Goal: Task Accomplishment & Management: Use online tool/utility

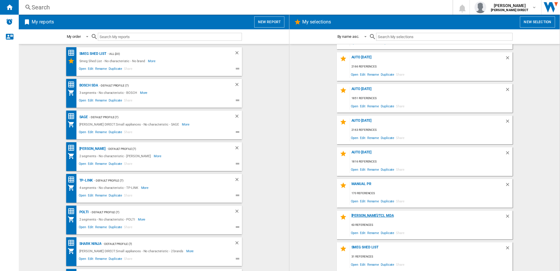
click at [365, 214] on div "[PERSON_NAME]/TCl MDA" at bounding box center [427, 217] width 155 height 8
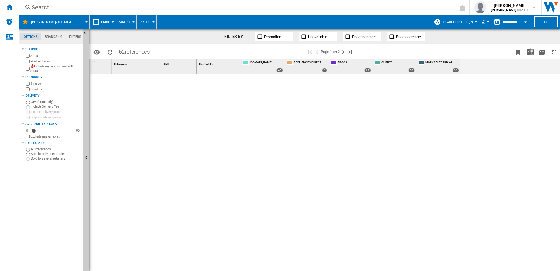
click at [52, 66] on label "Include my assortment within stats" at bounding box center [55, 68] width 51 height 9
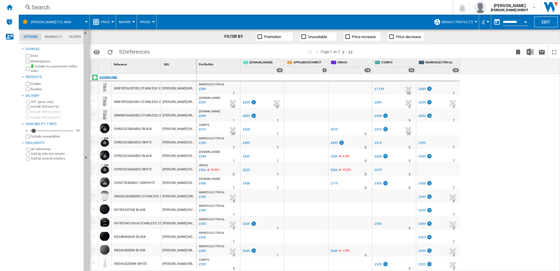
click at [127, 24] on button "Matrix" at bounding box center [126, 22] width 15 height 15
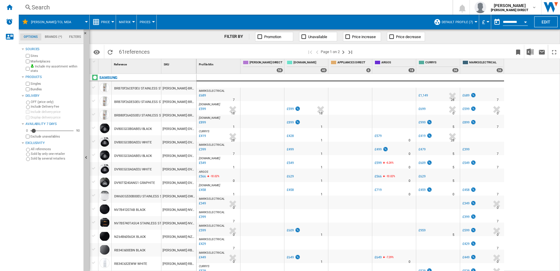
click at [126, 26] on button "Matrix" at bounding box center [126, 22] width 15 height 15
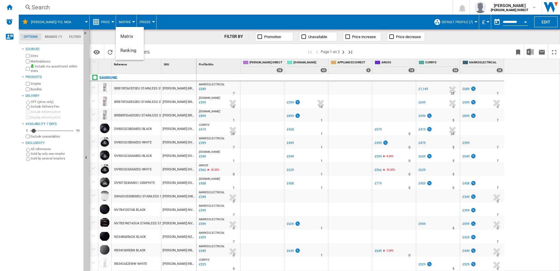
click at [126, 50] on span "Ranking" at bounding box center [128, 50] width 16 height 5
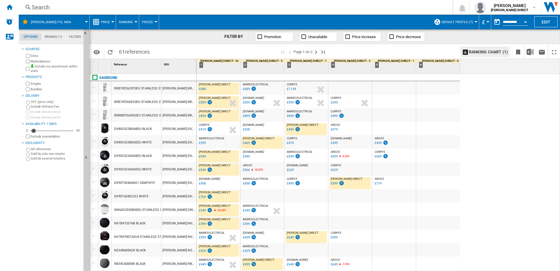
click at [333, 185] on div "£599" at bounding box center [337, 183] width 15 height 6
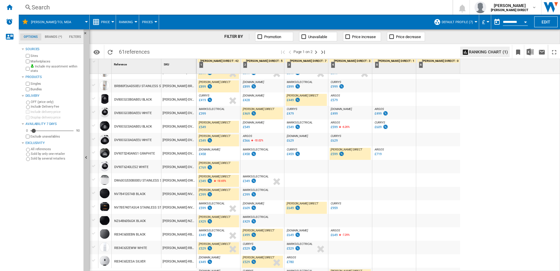
scroll to position [59, 0]
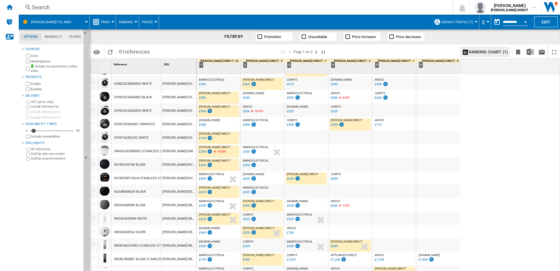
click at [291, 179] on div "£649" at bounding box center [290, 179] width 7 height 4
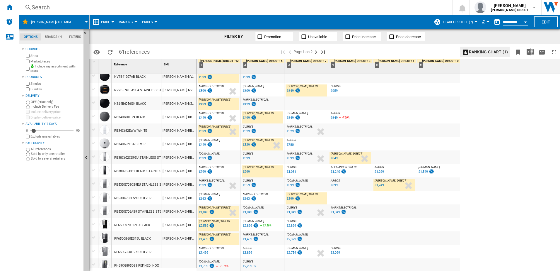
scroll to position [176, 0]
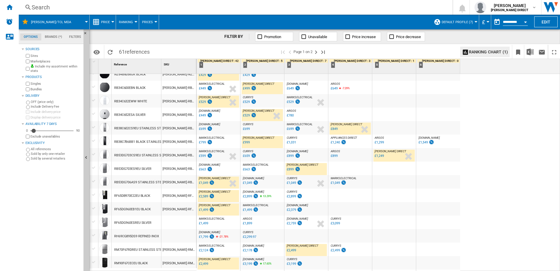
click at [292, 170] on div "£899" at bounding box center [290, 169] width 7 height 4
click at [248, 171] on div "£663" at bounding box center [246, 169] width 7 height 4
click at [205, 197] on div "£2,589" at bounding box center [203, 196] width 9 height 4
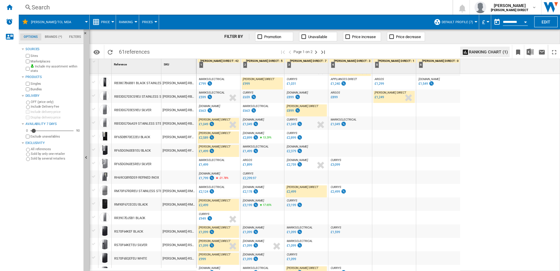
click at [290, 190] on div "£2,499" at bounding box center [291, 192] width 9 height 4
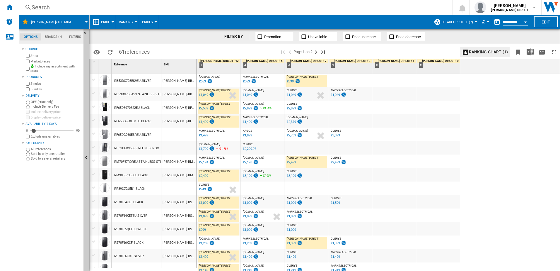
scroll to position [293, 0]
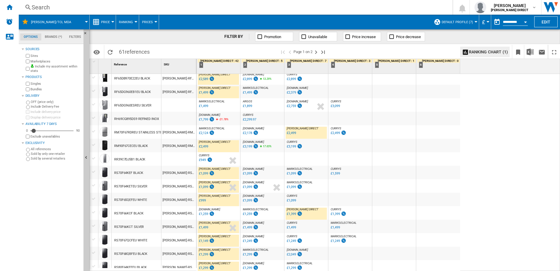
click at [290, 214] on div "£1,399" at bounding box center [291, 214] width 9 height 4
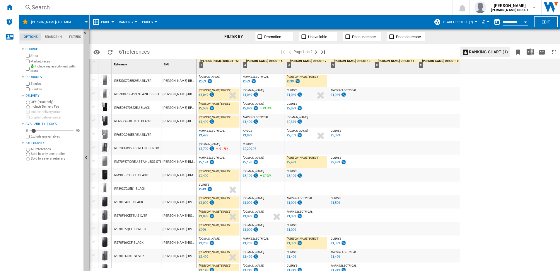
scroll to position [234, 0]
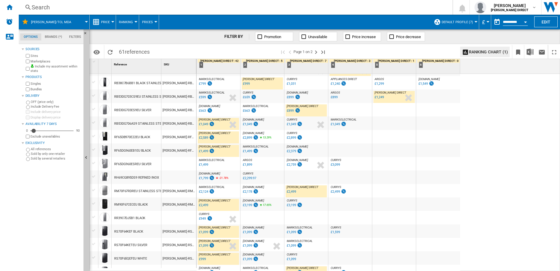
click at [291, 111] on div "£899" at bounding box center [290, 111] width 7 height 4
click at [292, 190] on div "£2,499" at bounding box center [291, 192] width 9 height 4
click at [381, 98] on div "£1,249" at bounding box center [379, 97] width 9 height 4
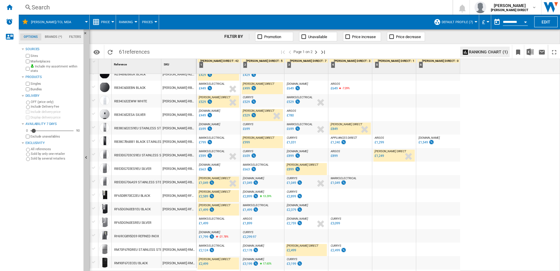
scroll to position [147, 0]
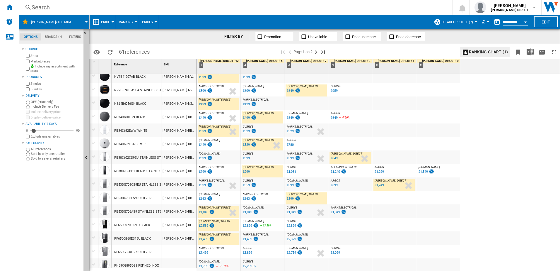
click at [335, 158] on div "£849" at bounding box center [334, 158] width 7 height 4
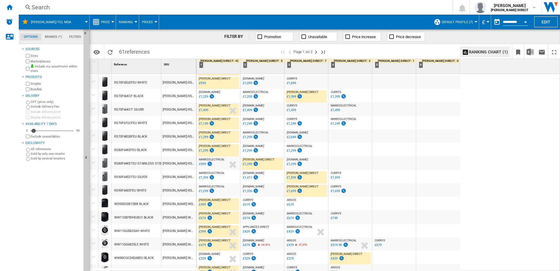
scroll to position [440, 0]
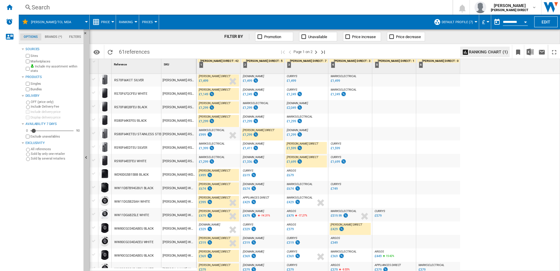
click at [293, 147] on div "£1,599" at bounding box center [291, 148] width 9 height 4
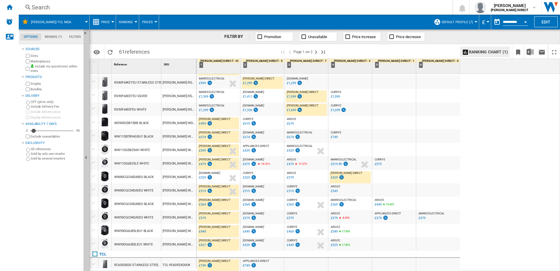
click at [336, 178] on div "£429" at bounding box center [334, 178] width 7 height 4
drag, startPoint x: 317, startPoint y: 50, endPoint x: 259, endPoint y: 203, distance: 163.8
click at [279, 186] on div "FILTER BY Promotion Unavailable Price increase Price decrease Identifiers SKU -…" at bounding box center [324, 149] width 471 height 241
click at [204, 246] on div "£427" at bounding box center [202, 245] width 7 height 4
click at [293, 111] on div "£1,699" at bounding box center [291, 110] width 9 height 4
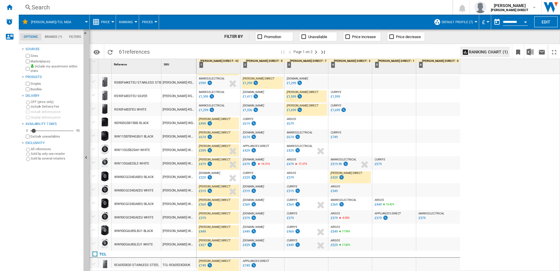
click at [292, 110] on div "£1,699" at bounding box center [291, 110] width 9 height 4
click at [292, 98] on div "£1,599" at bounding box center [291, 97] width 9 height 4
click at [313, 50] on ng-md-icon "Next page" at bounding box center [316, 52] width 7 height 7
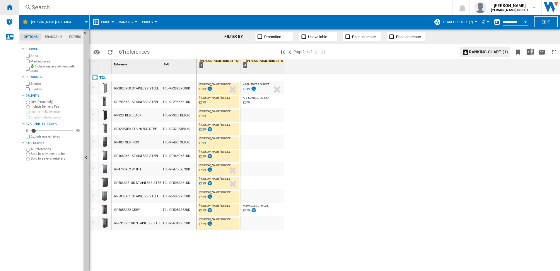
click at [6, 5] on div "Home" at bounding box center [9, 7] width 19 height 15
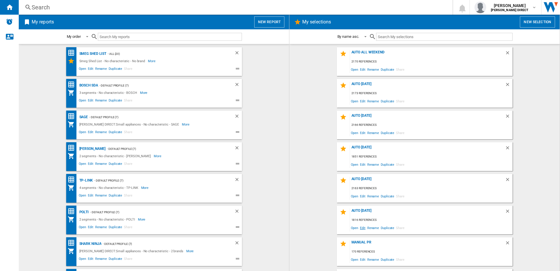
click at [362, 228] on span "Edit" at bounding box center [362, 228] width 7 height 8
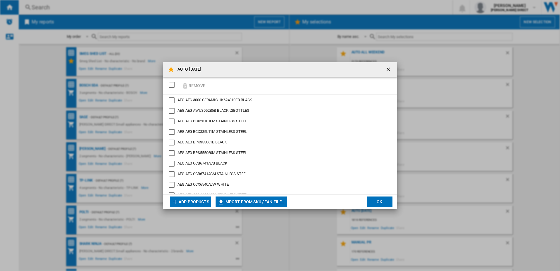
click at [176, 83] on div "Remove" at bounding box center [280, 86] width 234 height 18
click at [175, 83] on div "SELECTIONS.EDITION_POPUP.SELECT_DESELECT" at bounding box center [172, 85] width 6 height 6
click at [197, 88] on button "Remove" at bounding box center [193, 86] width 27 height 14
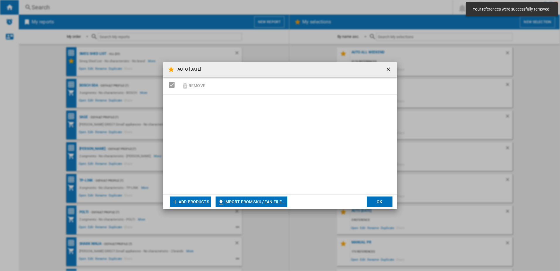
click at [262, 201] on button "Import from SKU / EAN file..." at bounding box center [252, 201] width 72 height 11
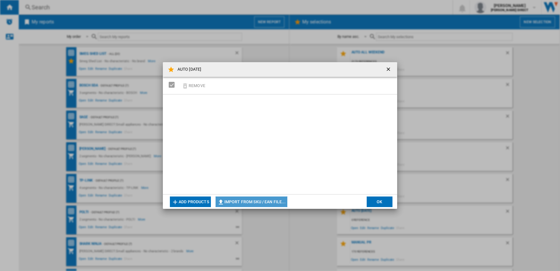
click at [262, 200] on button "Import from SKU / EAN file..." at bounding box center [252, 201] width 72 height 11
type input "**********"
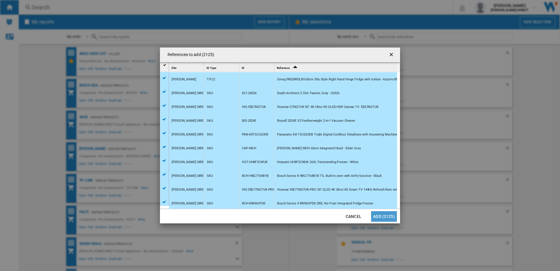
click at [374, 220] on button "Add (2125)" at bounding box center [384, 216] width 26 height 11
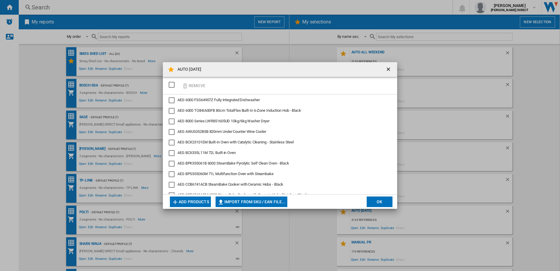
click at [383, 198] on button "OK" at bounding box center [380, 201] width 26 height 11
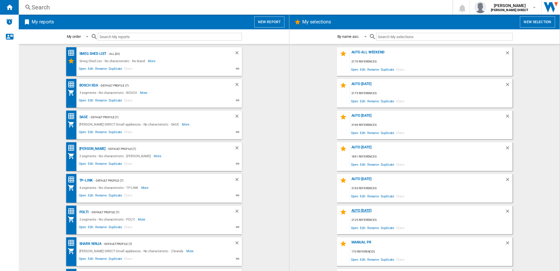
click at [372, 211] on div "AUTO [DATE]" at bounding box center [427, 212] width 155 height 8
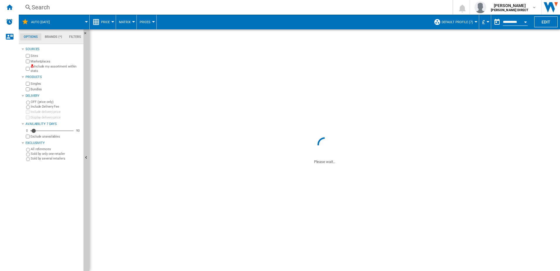
click at [67, 63] on label "Marketplaces" at bounding box center [55, 61] width 51 height 4
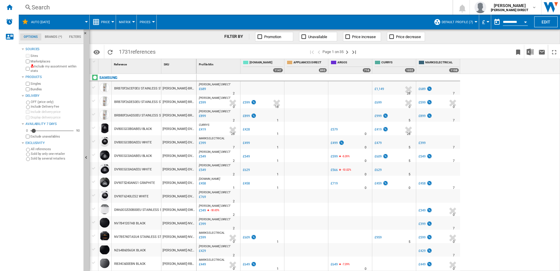
click at [66, 66] on label "Include my assortment within stats" at bounding box center [55, 68] width 51 height 9
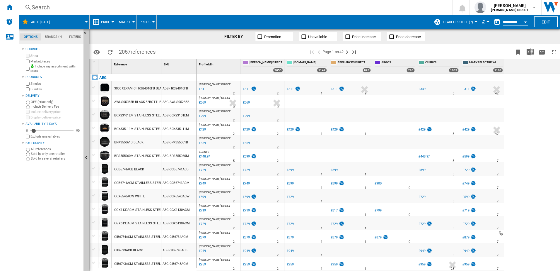
click at [459, 23] on span "Default profile (7)" at bounding box center [457, 22] width 31 height 4
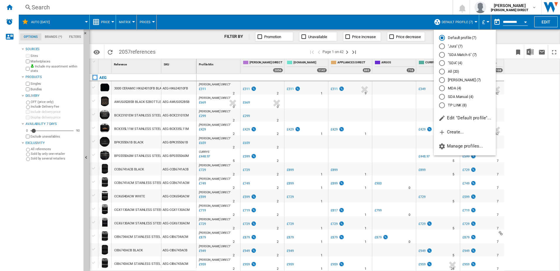
click at [458, 63] on md-radio-button ""SDA" (4)" at bounding box center [465, 63] width 52 height 6
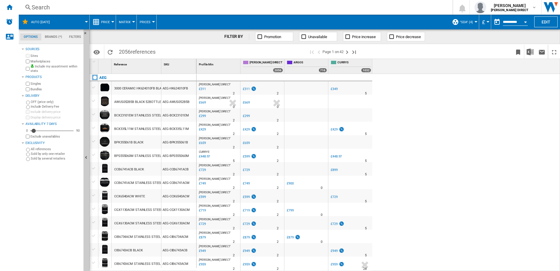
click at [464, 25] on button ""SDA" (4)" at bounding box center [468, 22] width 16 height 15
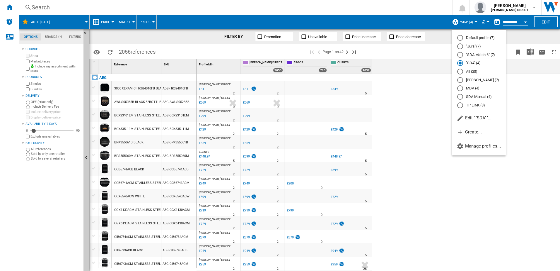
click at [473, 39] on md-radio-button "Default profile (7)" at bounding box center [478, 38] width 43 height 6
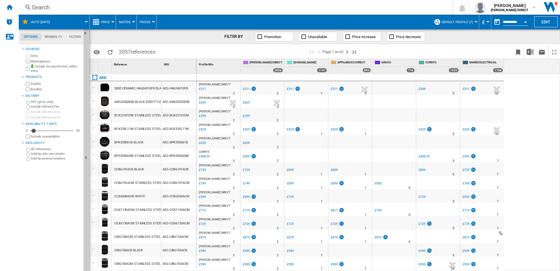
click at [40, 89] on label "Bundles" at bounding box center [55, 89] width 51 height 4
click at [532, 52] on img "Download in Excel" at bounding box center [530, 51] width 7 height 7
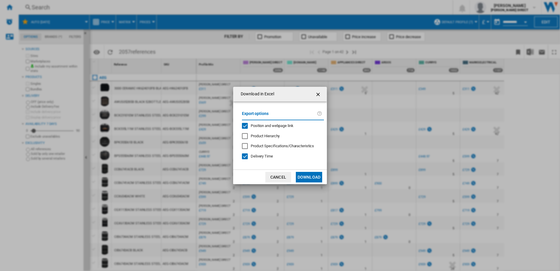
click at [276, 125] on span "Position and webpage link" at bounding box center [272, 125] width 43 height 4
click at [266, 154] on span "Delivery Time" at bounding box center [262, 156] width 22 height 4
click at [302, 175] on button "Download" at bounding box center [309, 177] width 26 height 11
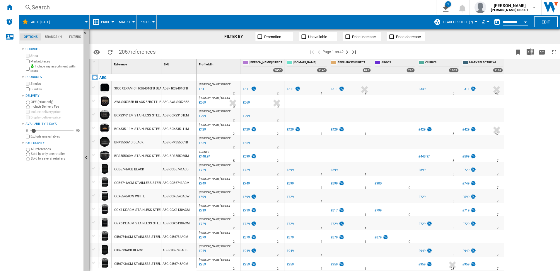
click at [251, 1] on div "Search Search 0 1 AUTO [DATE]/No characteristic/No brand [Price Matrix] Clear a…" at bounding box center [289, 7] width 541 height 15
